Goal: Navigation & Orientation: Go to known website

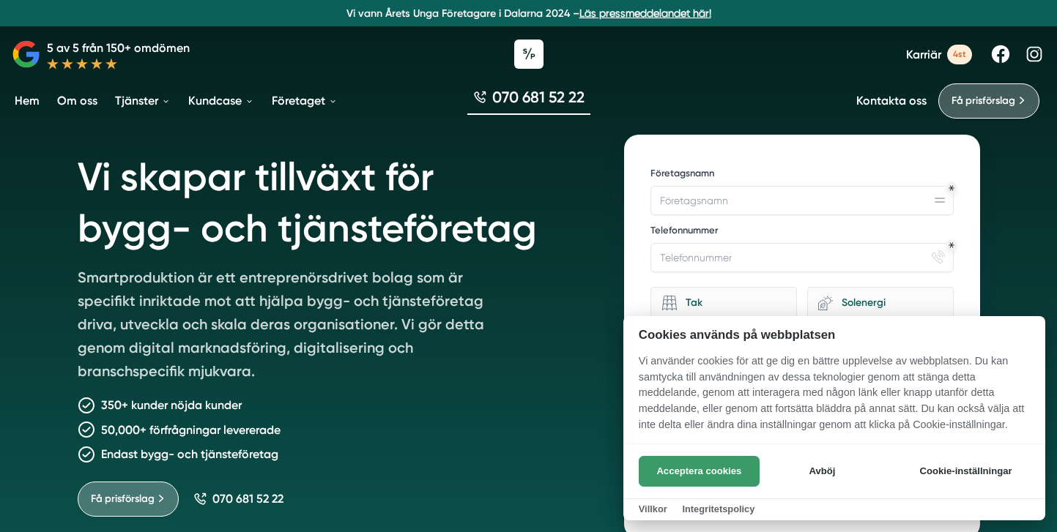
click at [732, 471] on button "Acceptera cookies" at bounding box center [699, 471] width 121 height 31
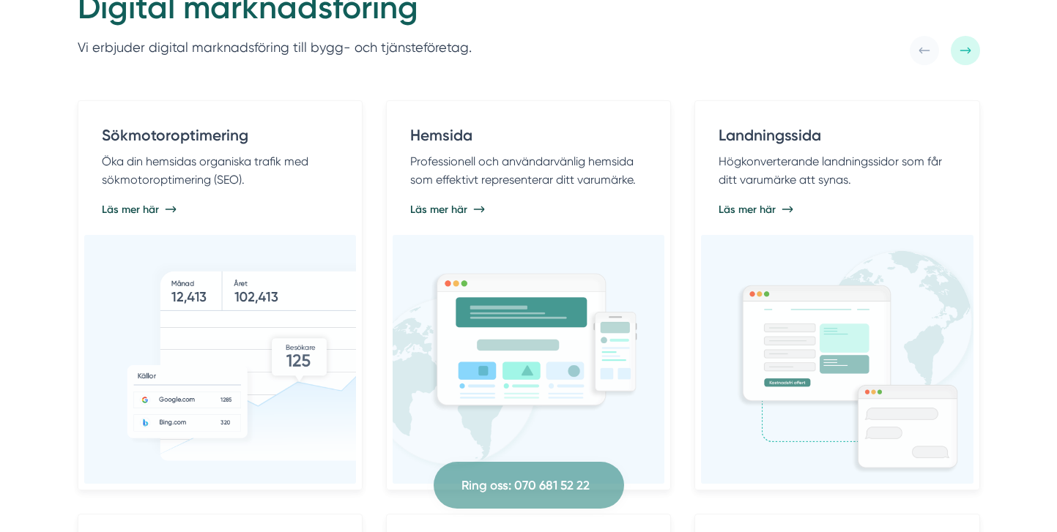
scroll to position [776, 0]
